Goal: Navigation & Orientation: Go to known website

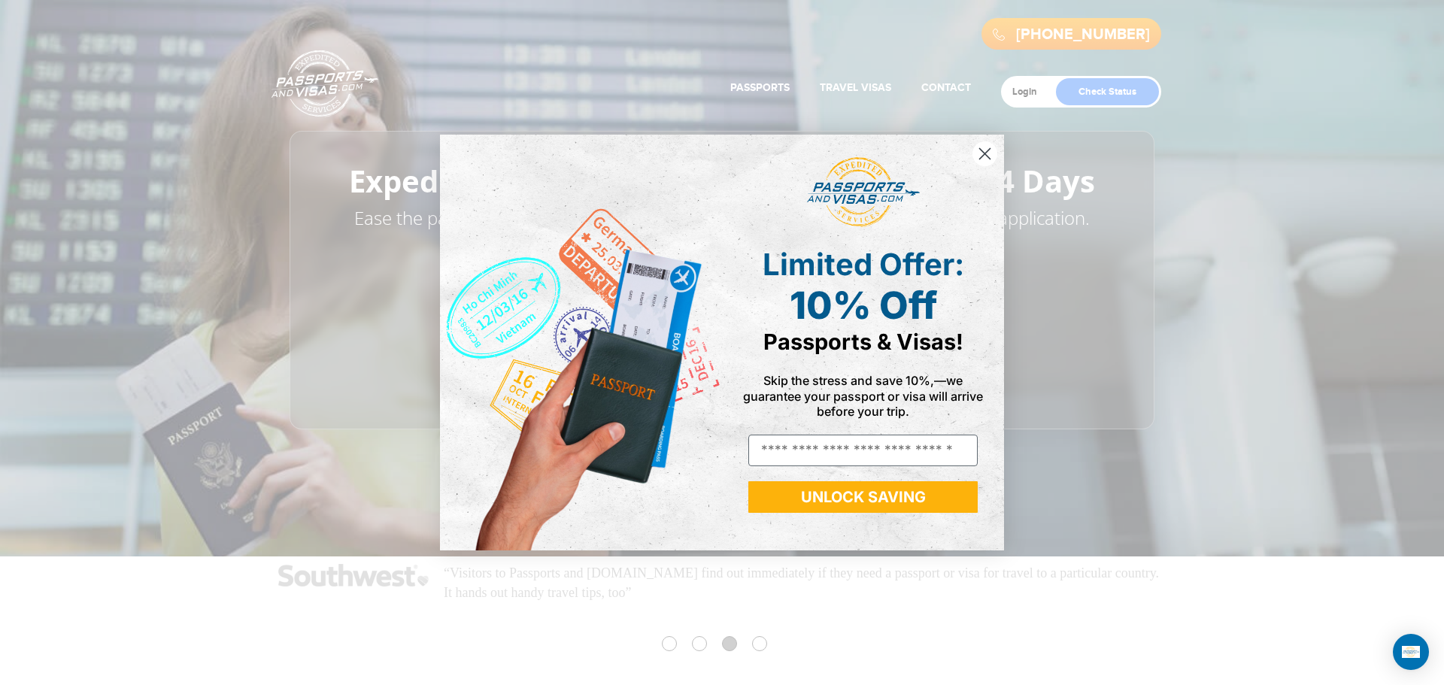
click at [983, 154] on icon "Close dialog" at bounding box center [985, 153] width 11 height 11
